Goal: Obtain resource: Obtain resource

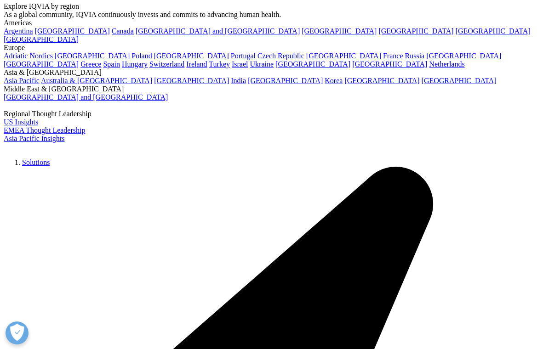
scroll to position [23, 0]
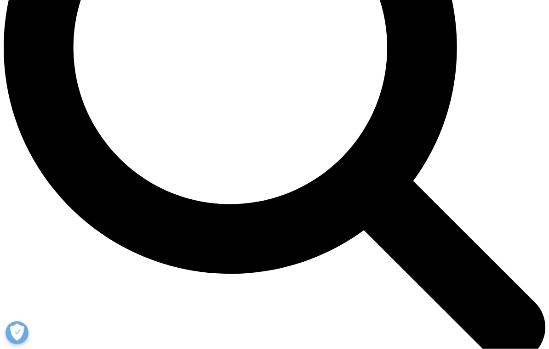
scroll to position [736, 0]
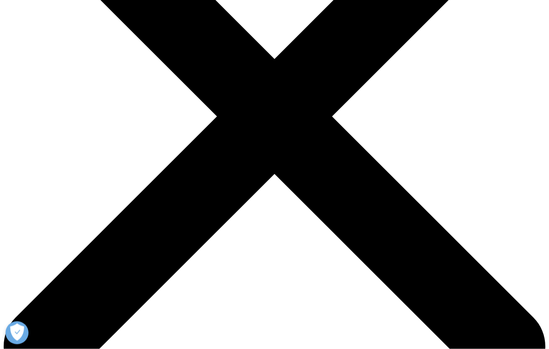
scroll to position [211, 0]
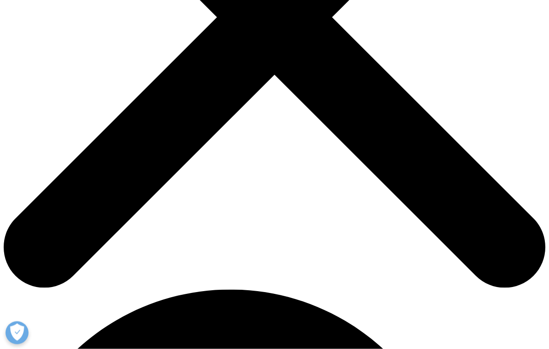
scroll to position [267, 0]
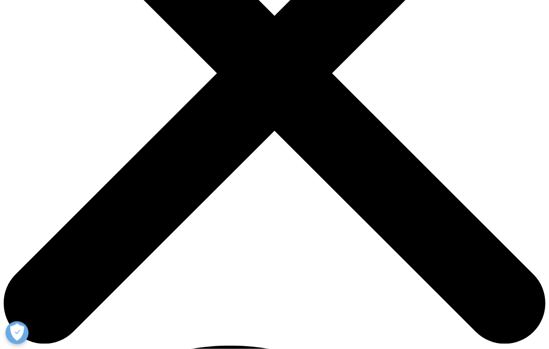
scroll to position [191, 0]
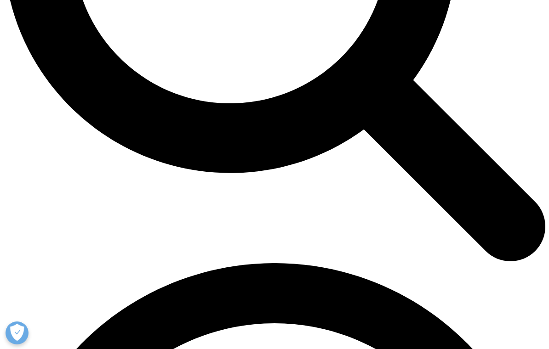
scroll to position [838, 0]
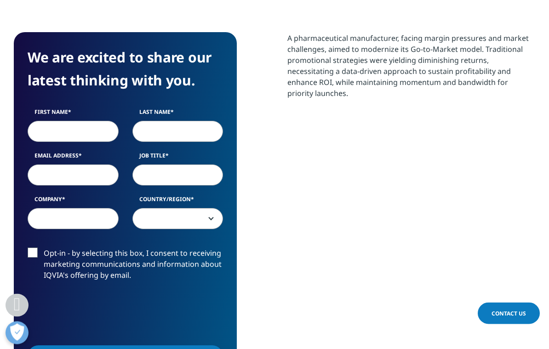
scroll to position [419, 0]
click at [52, 136] on input "First Name" at bounding box center [73, 131] width 91 height 21
type input "Yuqian"
type input "l"
type input "Luan"
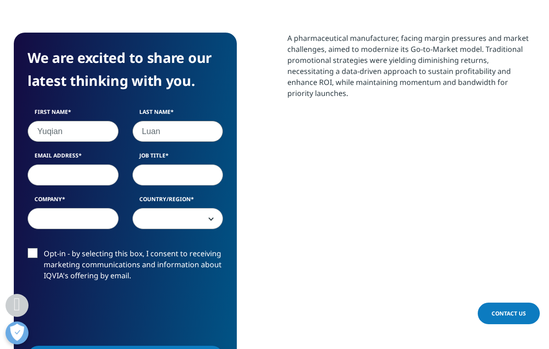
click at [49, 165] on label "Email Address" at bounding box center [73, 158] width 91 height 13
click at [49, 165] on input "Email Address" at bounding box center [73, 175] width 91 height 21
type input "ericaluan8956@gmail.com"
click at [189, 186] on input "Job Title" at bounding box center [177, 175] width 91 height 21
type input "n/a"
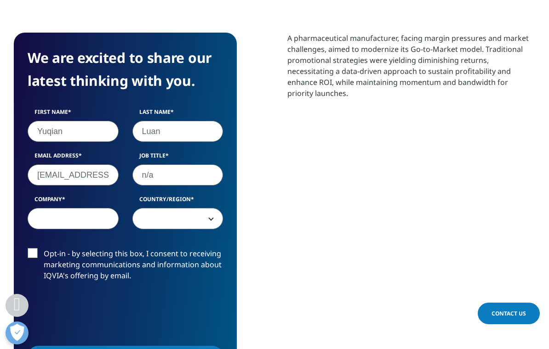
click at [46, 243] on form "We are excited to share our latest thinking with you. First Name Yuqian Last Na…" at bounding box center [125, 210] width 195 height 328
click at [39, 214] on input "Company" at bounding box center [73, 218] width 91 height 21
type input "N/a"
click at [201, 227] on span at bounding box center [178, 219] width 90 height 21
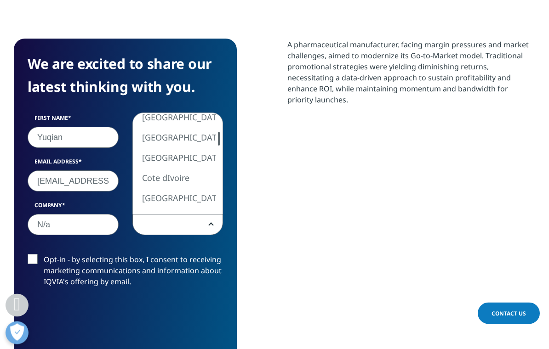
scroll to position [489, 0]
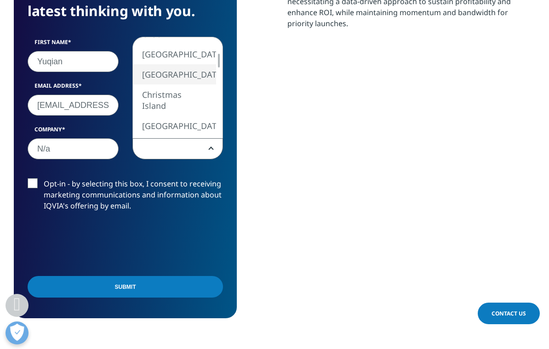
select select "[GEOGRAPHIC_DATA]"
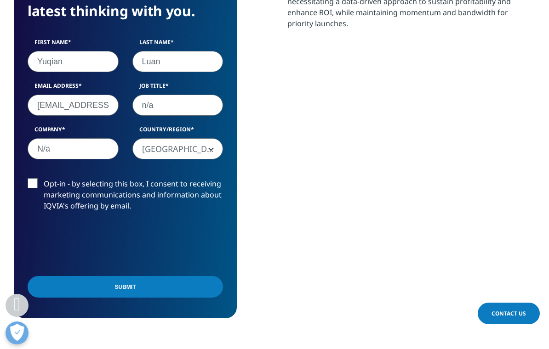
click at [25, 184] on div "Opt-in - by selecting this box, I consent to receiving marketing communications…" at bounding box center [125, 197] width 209 height 38
click at [29, 186] on label "Opt-in - by selecting this box, I consent to receiving marketing communications…" at bounding box center [125, 197] width 195 height 38
click at [44, 178] on input "Opt-in - by selecting this box, I consent to receiving marketing communications…" at bounding box center [44, 178] width 0 height 0
click at [153, 288] on input "Submit" at bounding box center [125, 287] width 195 height 22
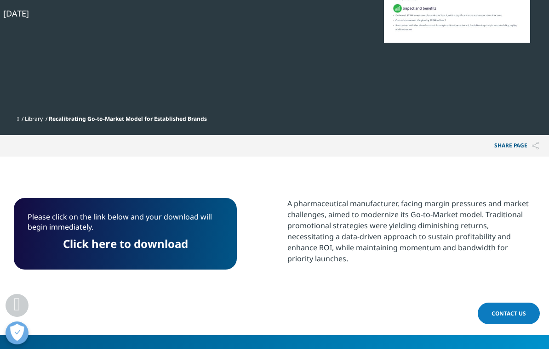
scroll to position [252, 0]
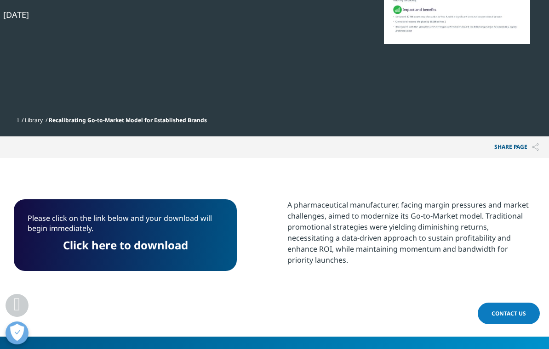
click at [87, 239] on link "Click here to download" at bounding box center [125, 245] width 125 height 15
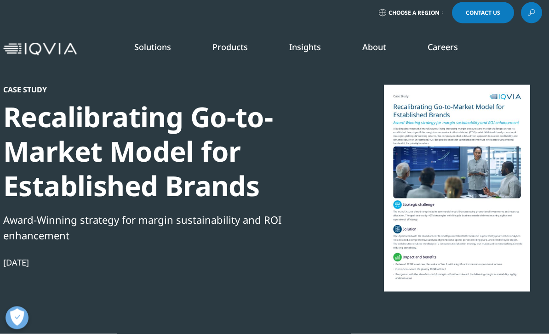
scroll to position [0, 0]
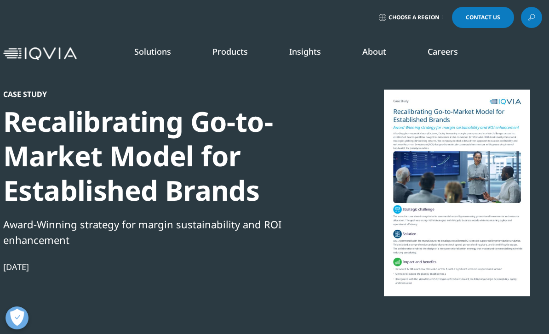
click at [165, 177] on link "SEE LATEST REPORTS" at bounding box center [183, 178] width 104 height 8
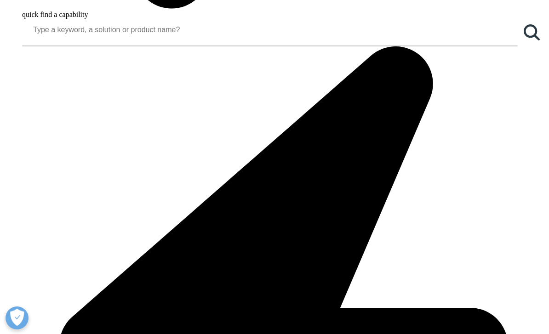
scroll to position [834, 0]
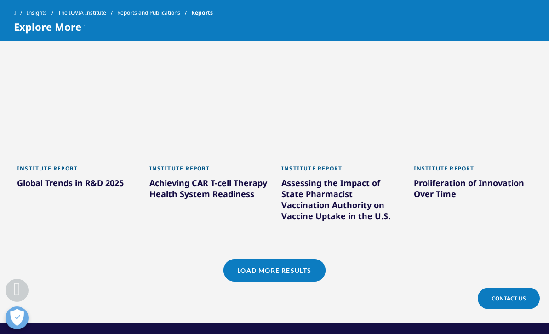
click at [247, 267] on link "Load More Results" at bounding box center [274, 270] width 102 height 23
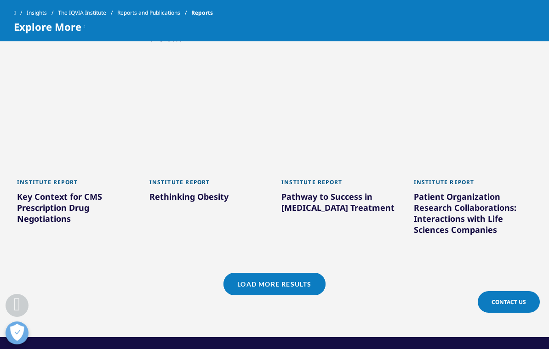
scroll to position [1396, 0]
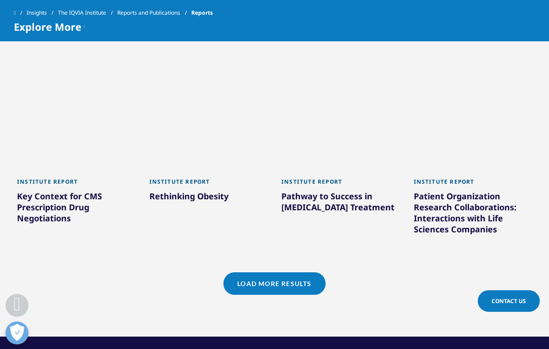
click at [269, 273] on link "Load More Results" at bounding box center [274, 284] width 102 height 23
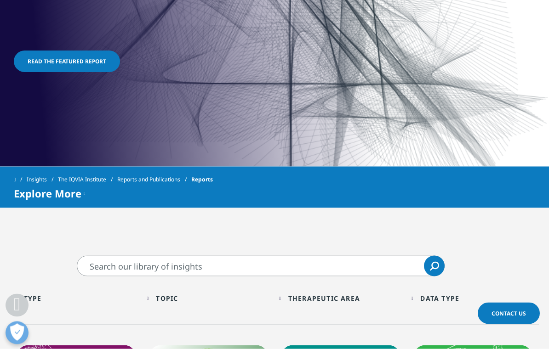
scroll to position [0, 0]
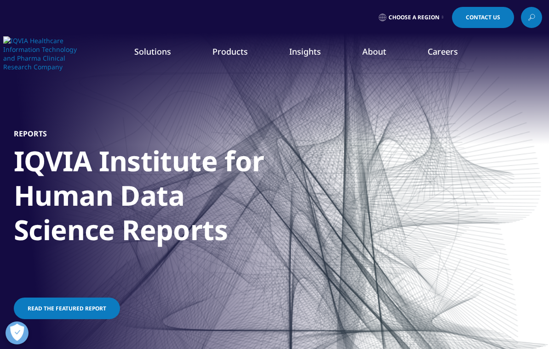
click at [479, 169] on link "LEARN MORE" at bounding box center [483, 165] width 76 height 8
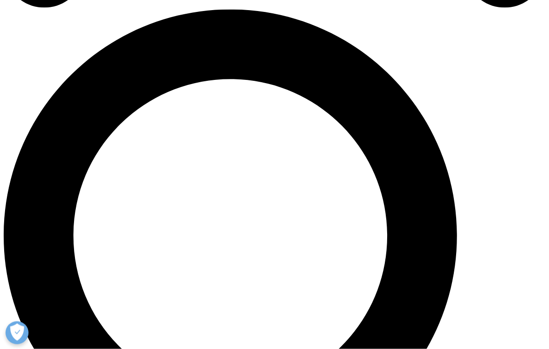
scroll to position [547, 0]
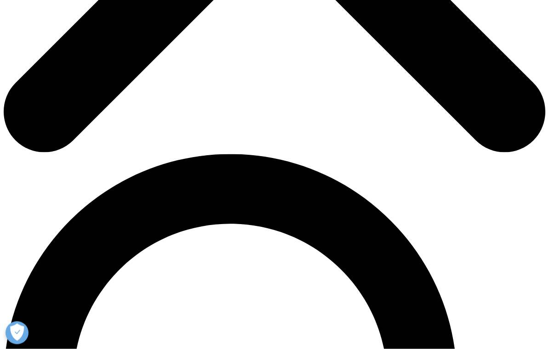
scroll to position [404, 0]
